Goal: Task Accomplishment & Management: Use online tool/utility

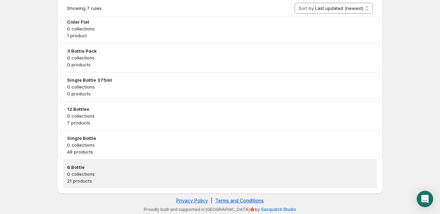
scroll to position [165, 0]
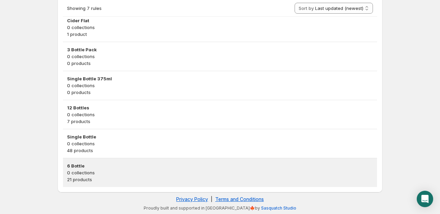
click at [102, 170] on p "0 collections" at bounding box center [220, 172] width 306 height 7
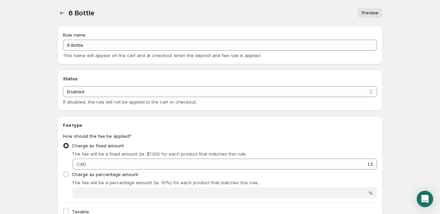
scroll to position [171, 0]
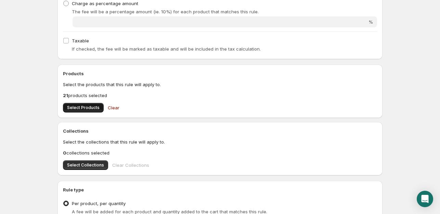
click at [79, 109] on span "Select Products" at bounding box center [83, 107] width 33 height 5
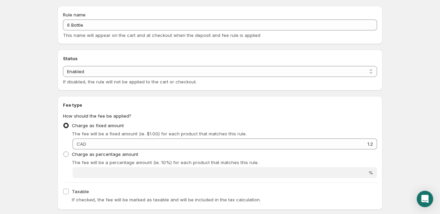
scroll to position [0, 0]
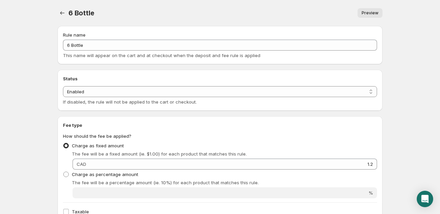
click at [69, 9] on span "6 Bottle" at bounding box center [81, 13] width 26 height 8
click at [63, 11] on icon "Settings" at bounding box center [62, 13] width 7 height 7
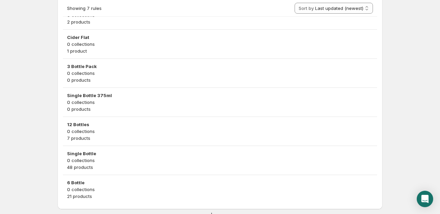
scroll to position [97, 0]
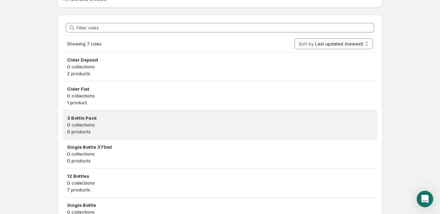
click at [124, 126] on p "0 collections" at bounding box center [220, 124] width 306 height 7
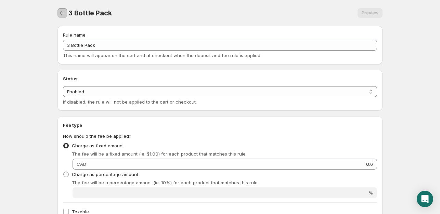
click at [62, 13] on icon "Settings" at bounding box center [62, 12] width 4 height 3
